Goal: Information Seeking & Learning: Learn about a topic

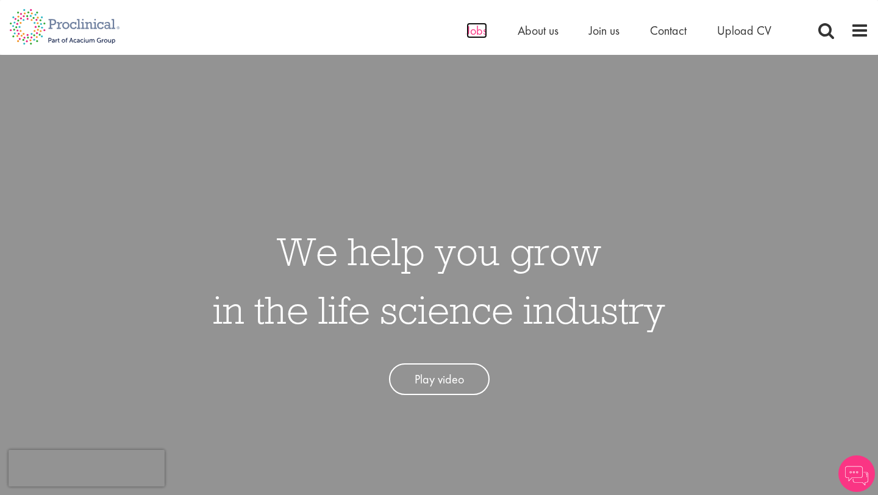
click at [485, 31] on span "Jobs" at bounding box center [477, 31] width 21 height 16
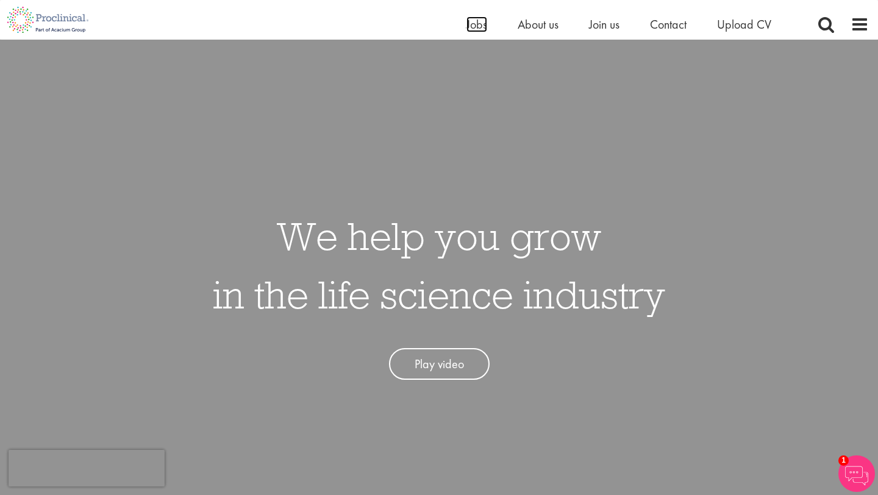
scroll to position [199, 0]
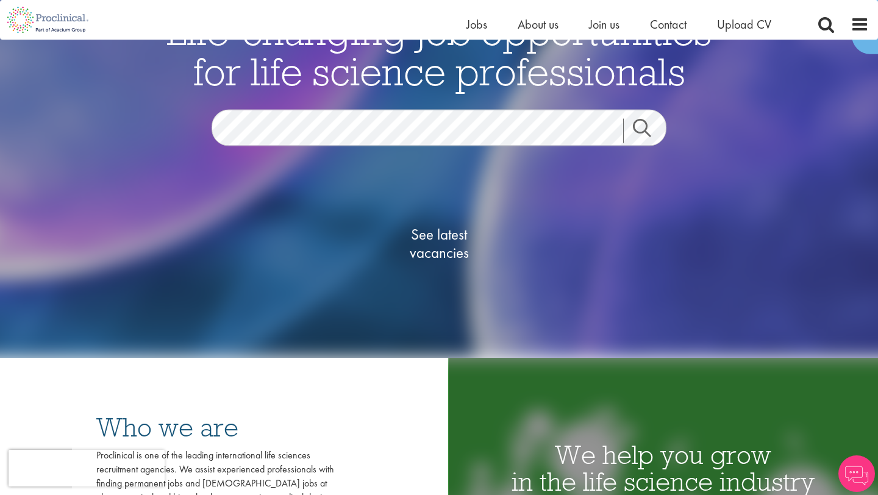
scroll to position [106, 0]
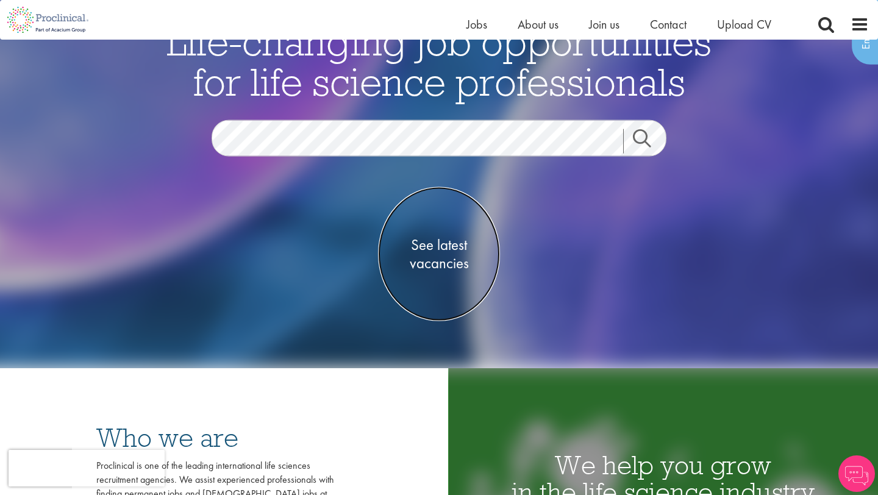
click at [439, 237] on span "See latest vacancies" at bounding box center [439, 253] width 122 height 37
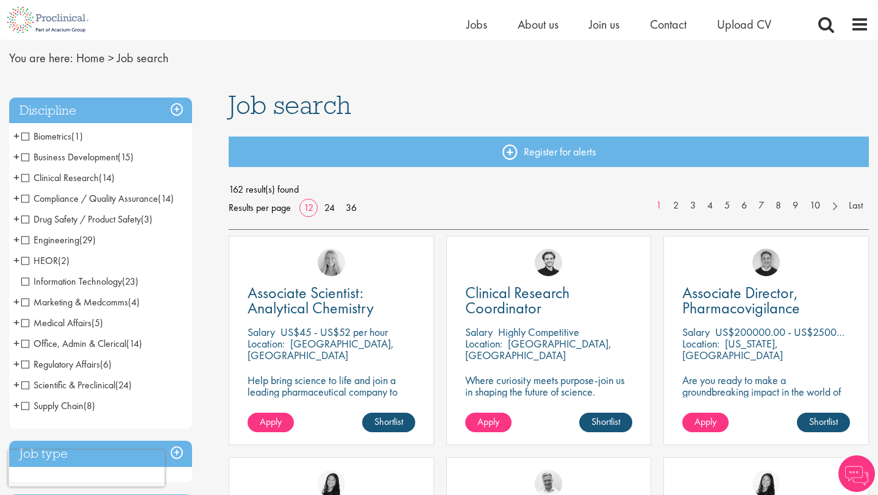
scroll to position [42, 0]
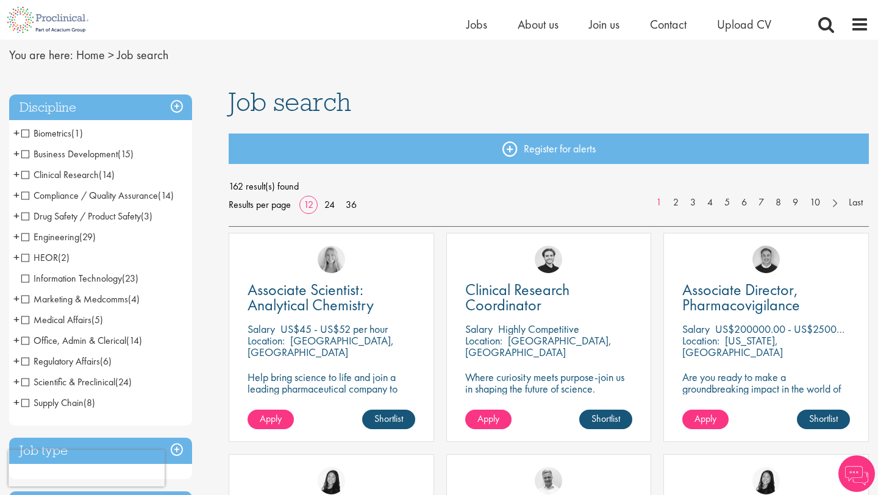
click at [148, 114] on h3 "Discipline" at bounding box center [100, 108] width 183 height 26
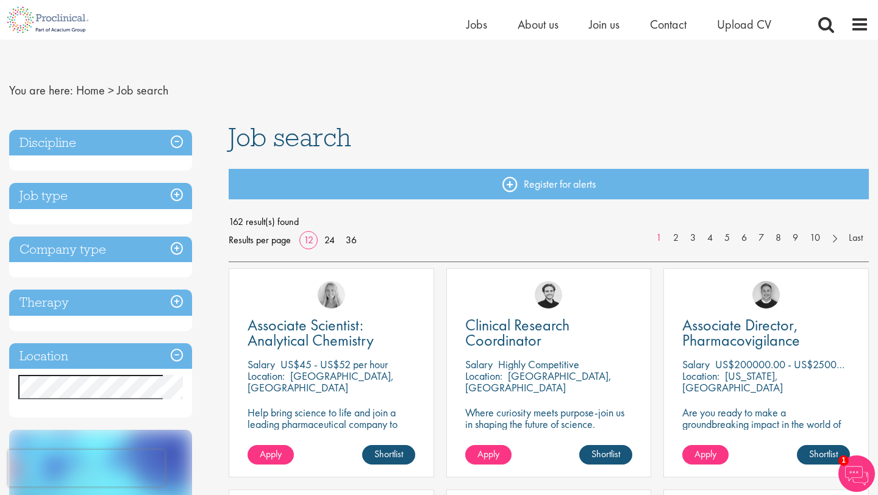
scroll to position [11, 0]
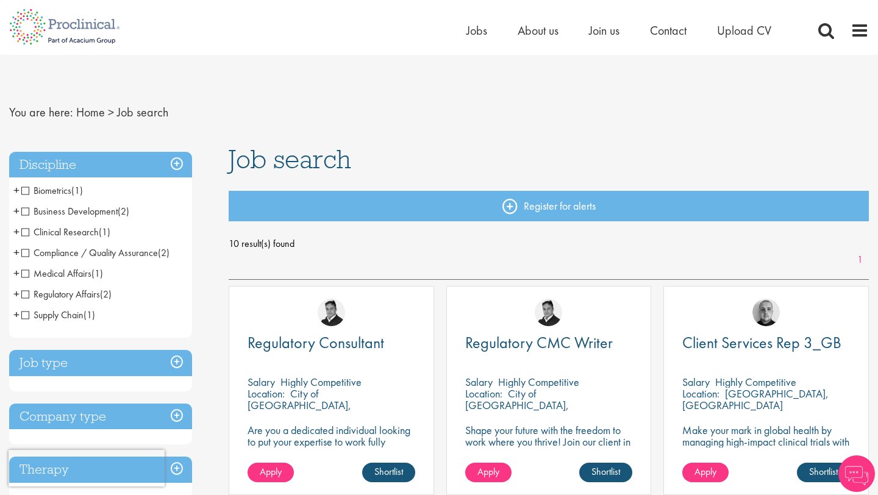
click at [140, 152] on h3 "Discipline" at bounding box center [100, 165] width 183 height 26
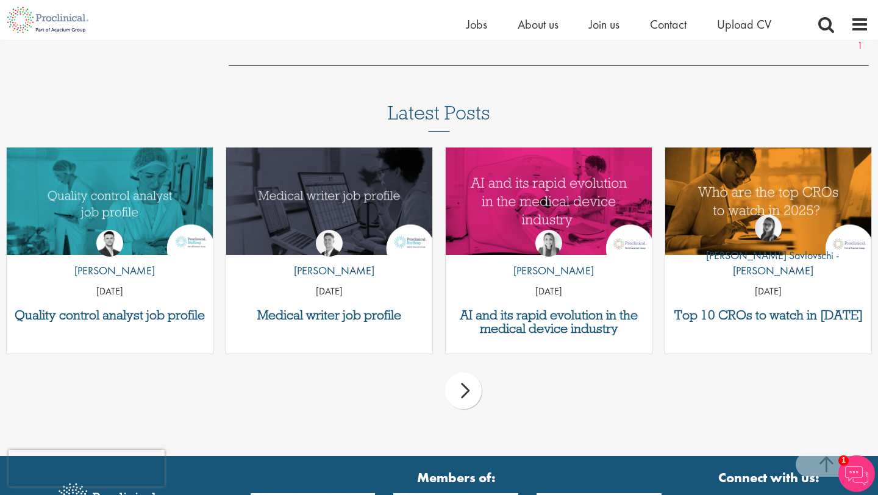
scroll to position [1183, 0]
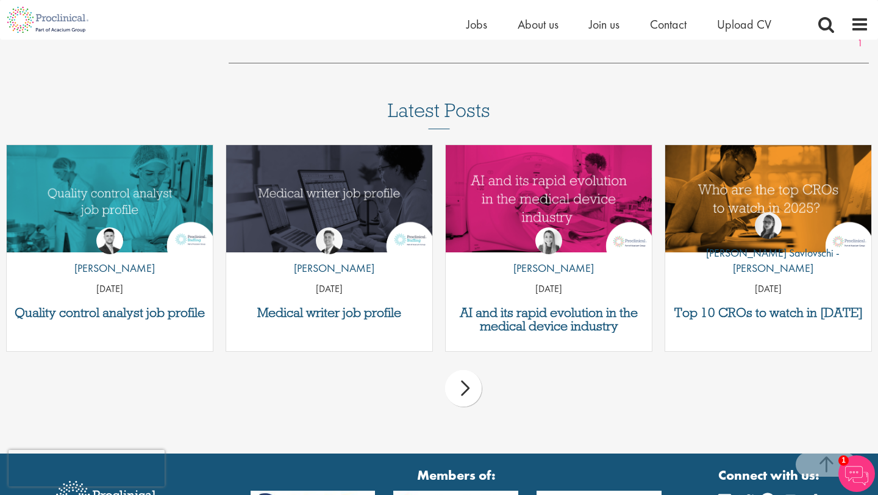
click at [465, 392] on div "next" at bounding box center [463, 388] width 37 height 37
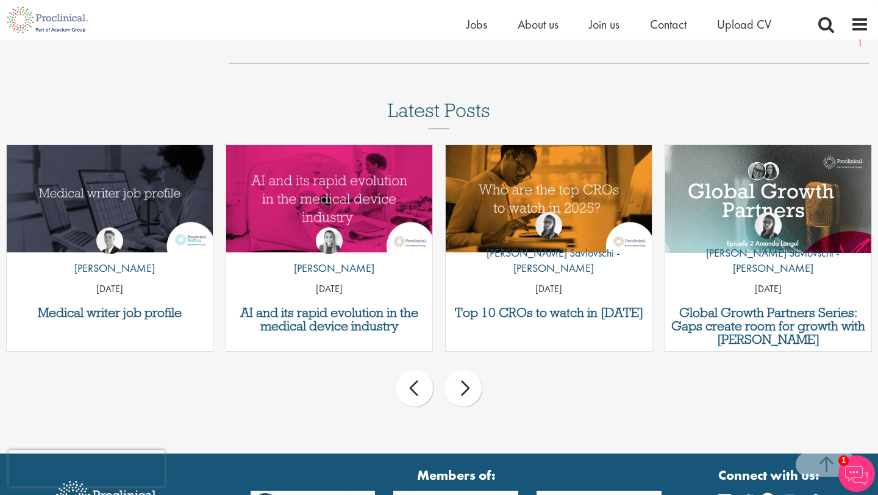
click at [465, 392] on div "next" at bounding box center [463, 388] width 37 height 37
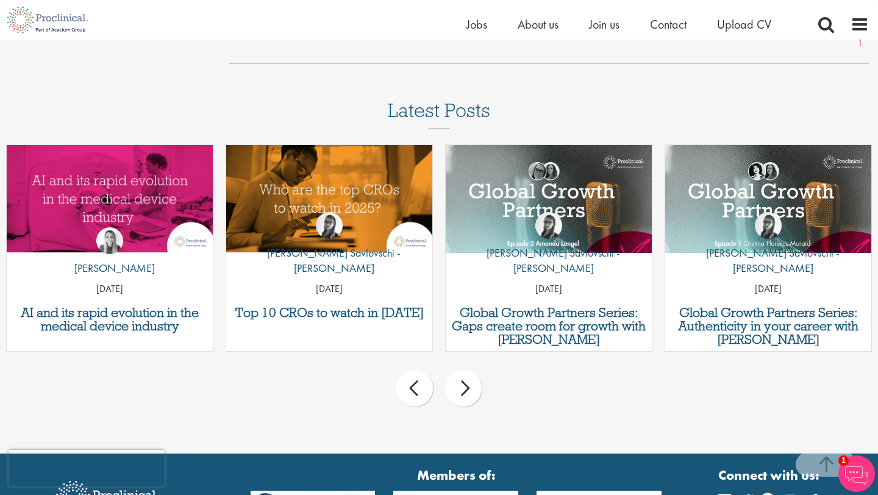
click at [465, 392] on div "next" at bounding box center [463, 388] width 37 height 37
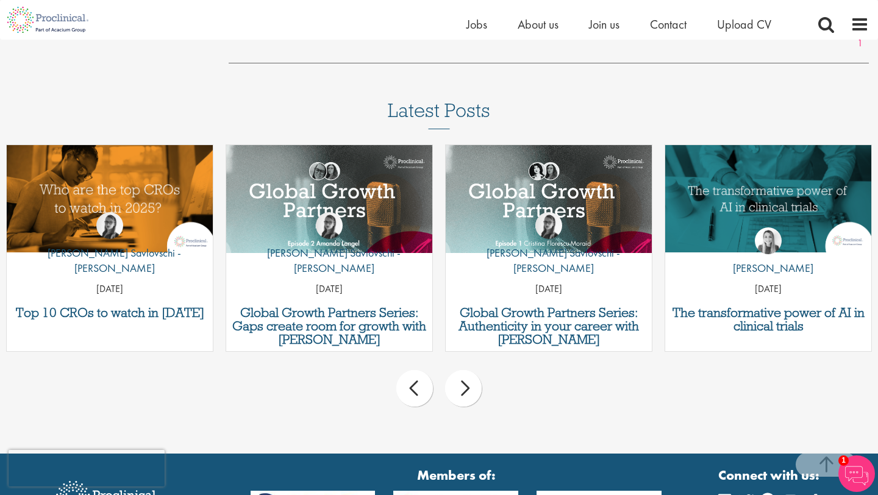
click at [465, 392] on div "next" at bounding box center [463, 388] width 37 height 37
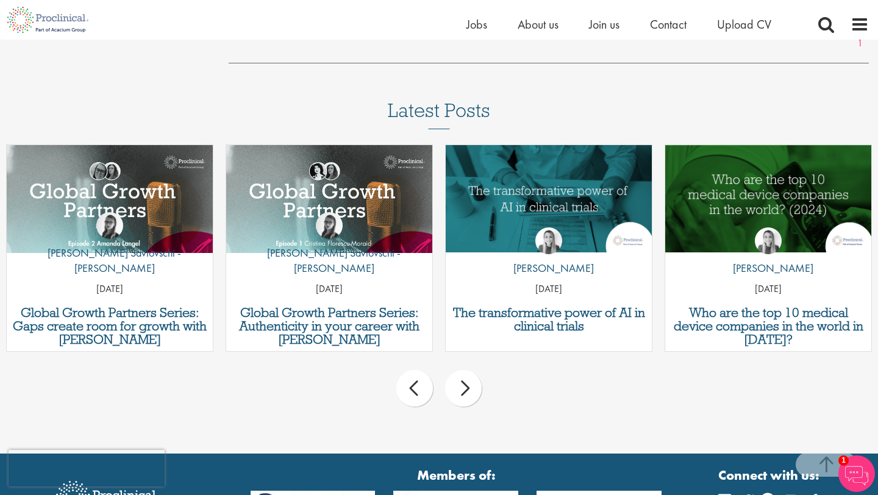
click at [465, 392] on div "next" at bounding box center [463, 388] width 37 height 37
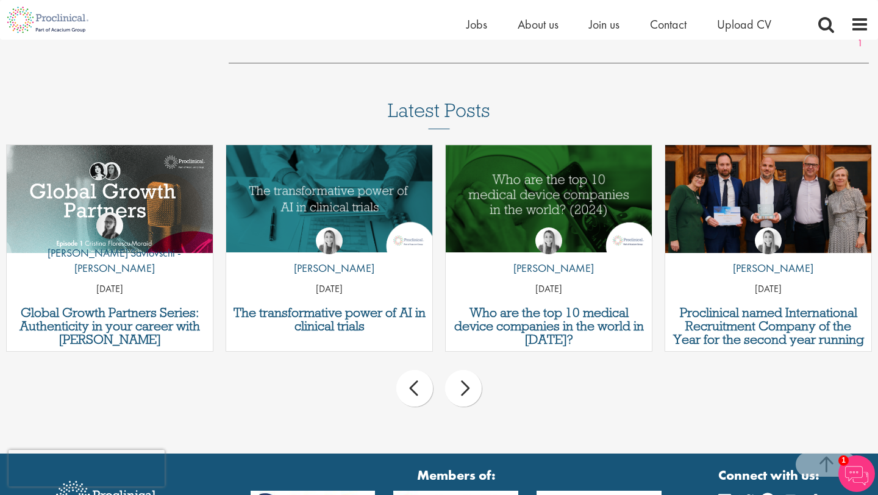
click at [465, 392] on div "next" at bounding box center [463, 388] width 37 height 37
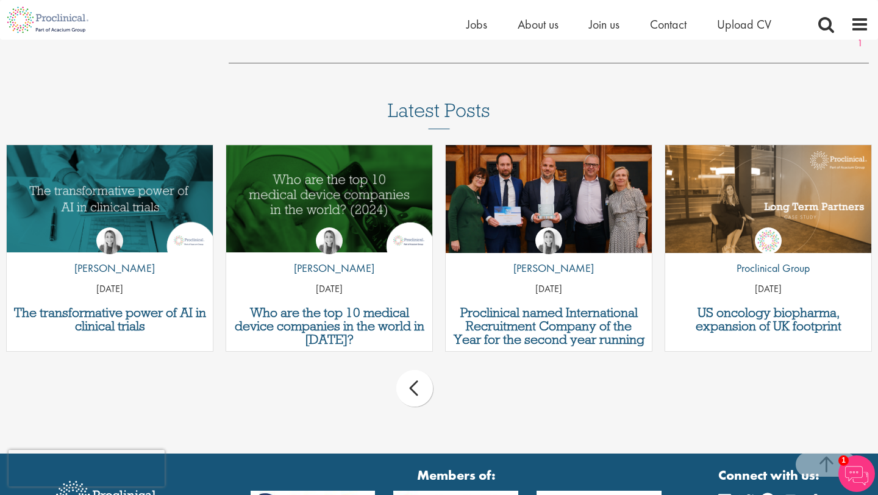
click at [465, 392] on div "prev next" at bounding box center [439, 390] width 878 height 53
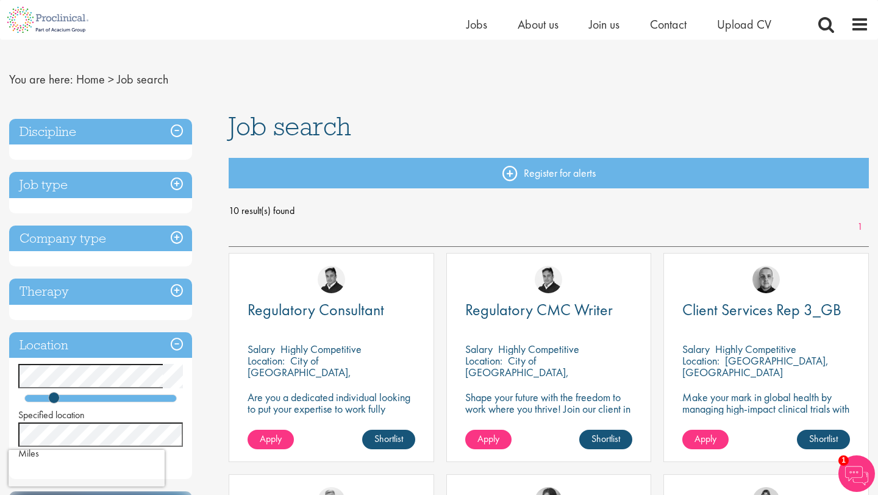
scroll to position [0, 0]
